Goal: Check status

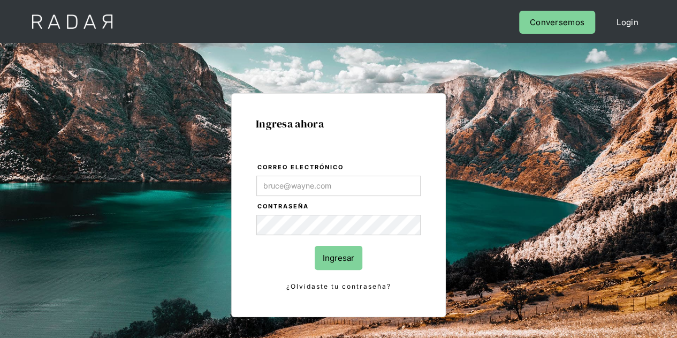
type input "Evans@prontopaga.com"
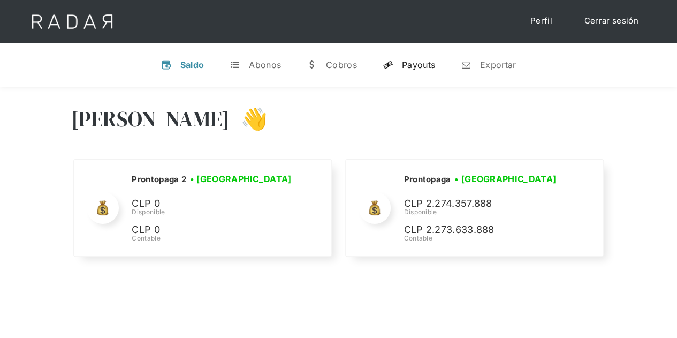
click at [426, 65] on div "Payouts" at bounding box center [418, 64] width 33 height 11
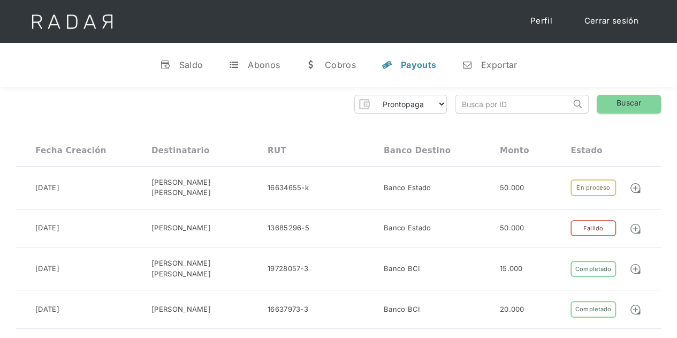
click at [501, 105] on input "search" at bounding box center [512, 104] width 115 height 18
paste input "ddd047f6-20f3-4bac-a9af-fae0cceceeed"
type input "ddd047f6-20f3-4bac-a9af-fae0cceceeed"
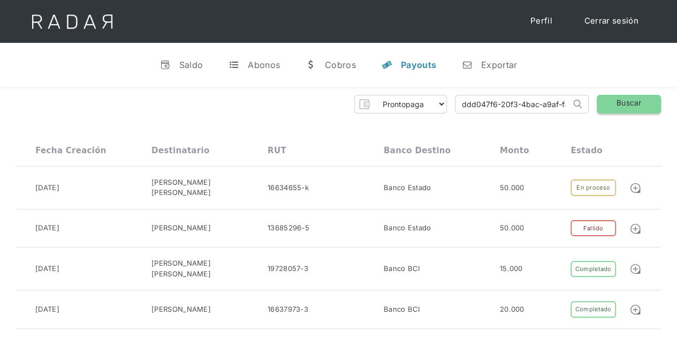
click at [627, 105] on link "Buscar" at bounding box center [629, 104] width 64 height 19
click at [615, 104] on link "Buscar" at bounding box center [629, 104] width 64 height 19
click at [561, 112] on input "ddd047f6-20f3-4bac-a9af-fae0cceceeed" at bounding box center [512, 104] width 115 height 18
click input "Search" at bounding box center [0, 0] width 0 height 0
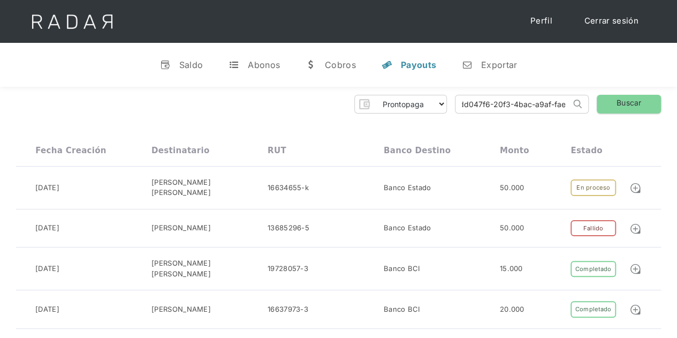
scroll to position [0, 0]
click at [575, 103] on img at bounding box center [577, 104] width 9 height 9
click at [617, 101] on link "Buscar" at bounding box center [629, 104] width 64 height 19
